Goal: Task Accomplishment & Management: Use online tool/utility

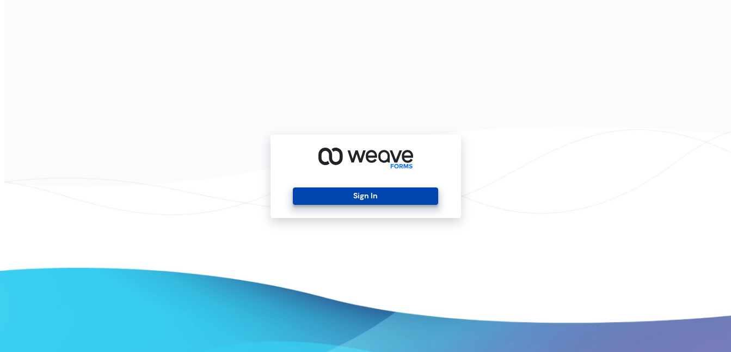
click at [368, 192] on button "Sign In" at bounding box center [365, 195] width 145 height 17
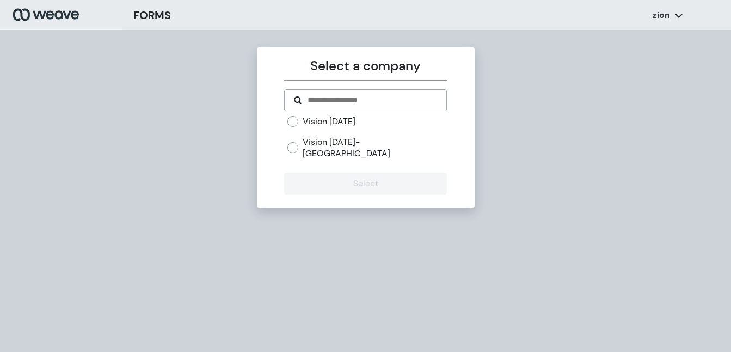
click at [337, 119] on label "Vision Today" at bounding box center [329, 121] width 53 height 12
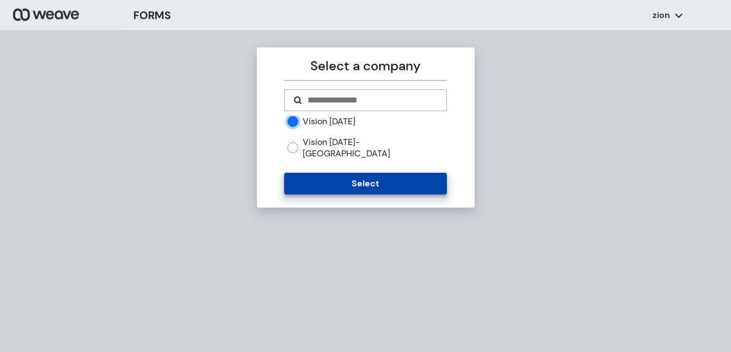
click at [356, 173] on button "Select" at bounding box center [365, 184] width 163 height 22
